Goal: Find specific page/section: Find specific page/section

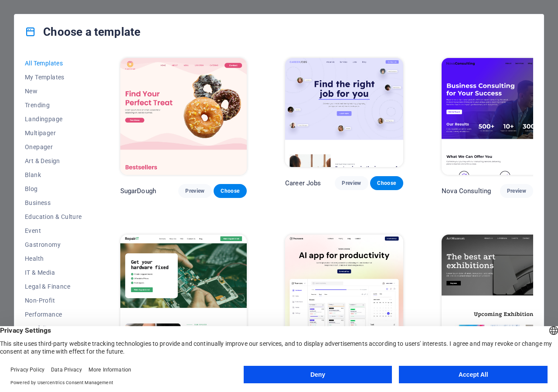
click at [446, 370] on button "Accept All" at bounding box center [473, 374] width 149 height 17
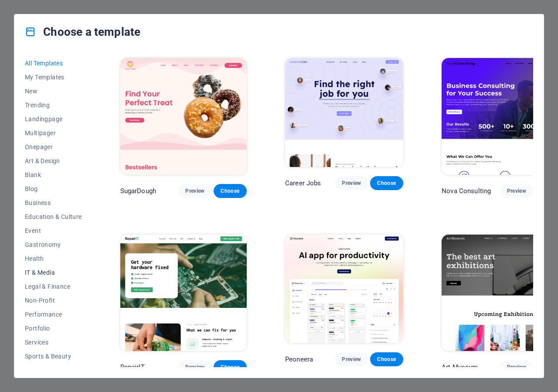
click at [42, 269] on button "IT & Media" at bounding box center [53, 273] width 57 height 14
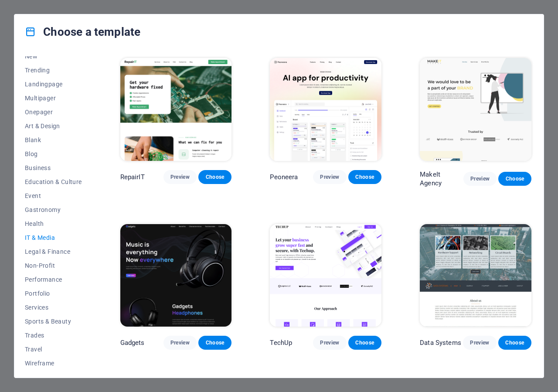
scroll to position [38, 0]
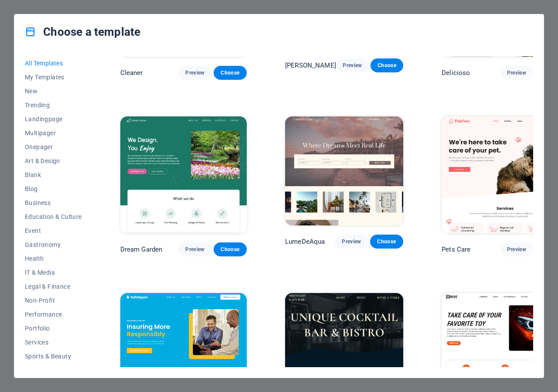
scroll to position [1413, 0]
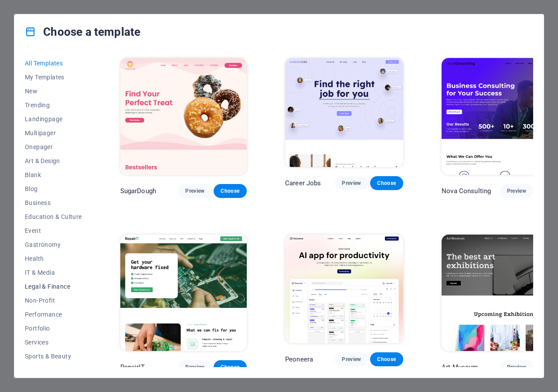
scroll to position [38, 0]
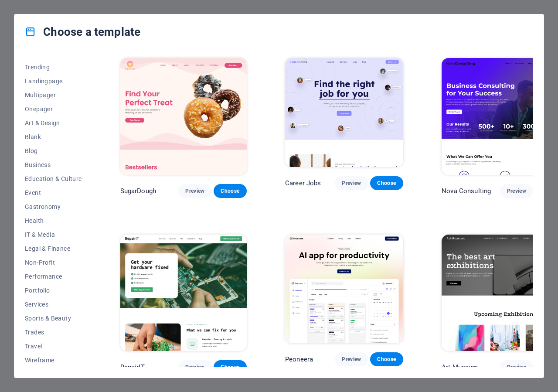
click at [0, 33] on div "Choose a template All Templates My Templates New Trending Landingpage Multipage…" at bounding box center [279, 196] width 558 height 392
click at [554, 20] on div "Choose a template All Templates My Templates New Trending Landingpage Multipage…" at bounding box center [279, 196] width 558 height 392
click at [538, 17] on div "Choose a template" at bounding box center [278, 31] width 529 height 35
click at [531, 24] on div "Choose a template" at bounding box center [278, 31] width 529 height 35
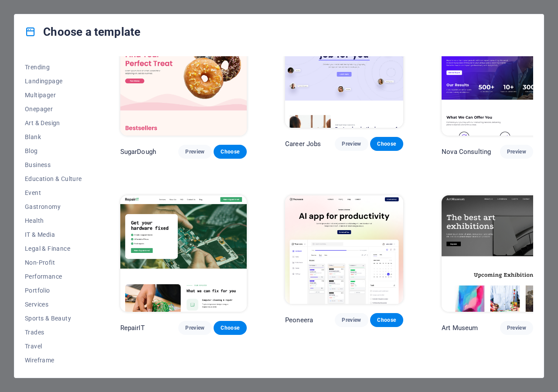
scroll to position [78, 0]
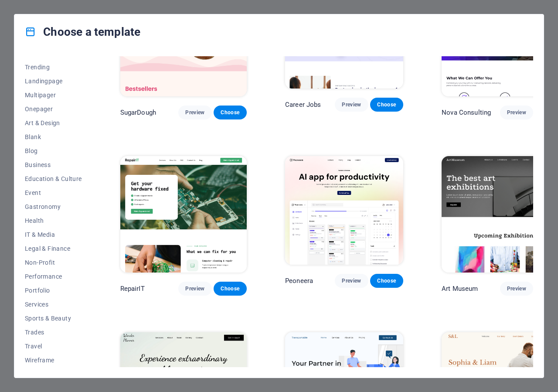
click at [31, 30] on icon at bounding box center [30, 31] width 11 height 11
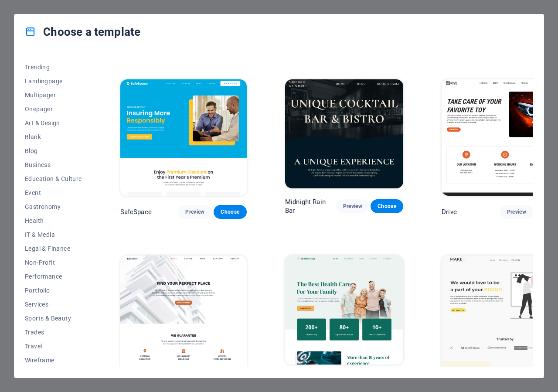
scroll to position [1413, 0]
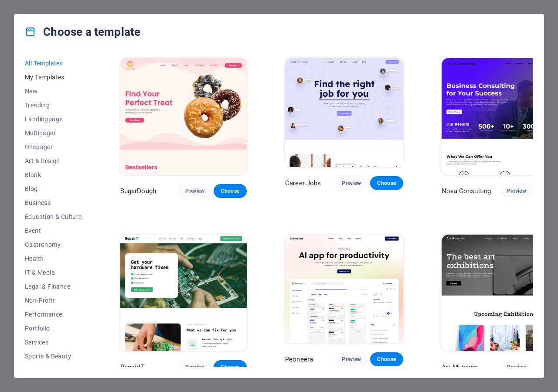
click at [61, 76] on span "My Templates" at bounding box center [53, 77] width 57 height 7
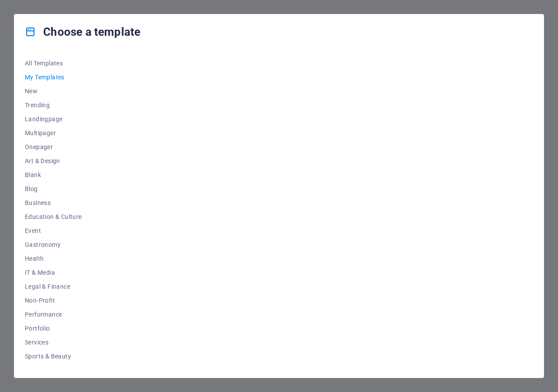
click at [45, 77] on span "My Templates" at bounding box center [53, 77] width 57 height 7
click at [41, 75] on span "My Templates" at bounding box center [53, 77] width 57 height 7
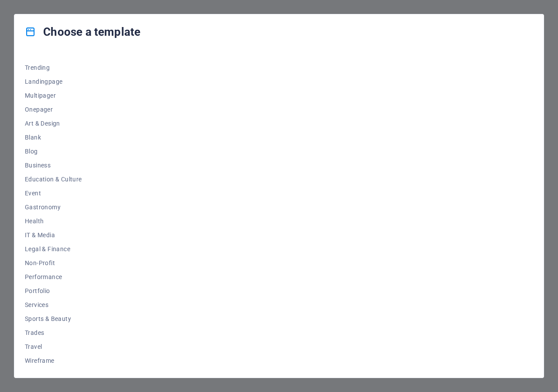
scroll to position [38, 0]
